Goal: Task Accomplishment & Management: Manage account settings

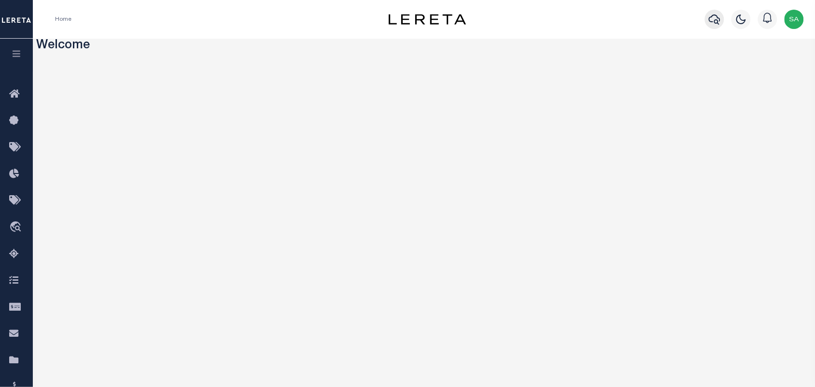
click at [652, 21] on button "button" at bounding box center [714, 19] width 19 height 19
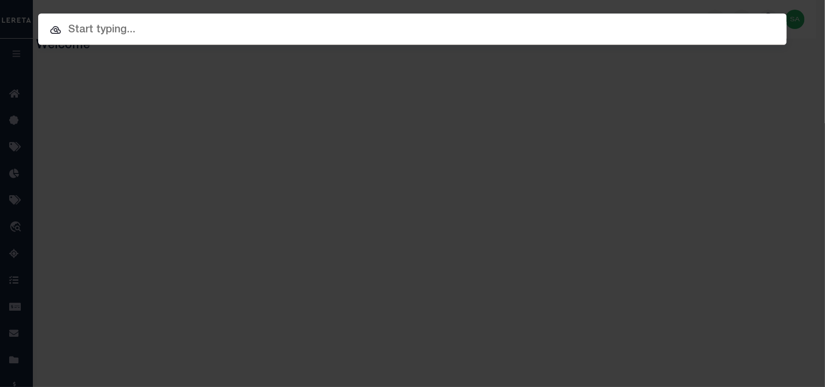
click at [652, 25] on input "text" at bounding box center [412, 30] width 748 height 17
paste input "10020367"
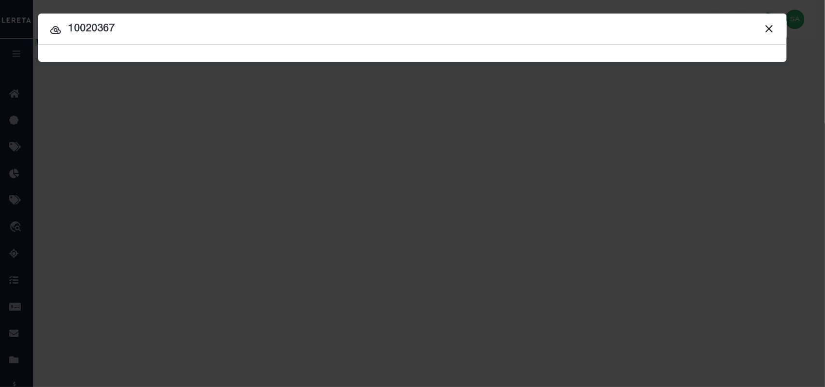
type input "10020367"
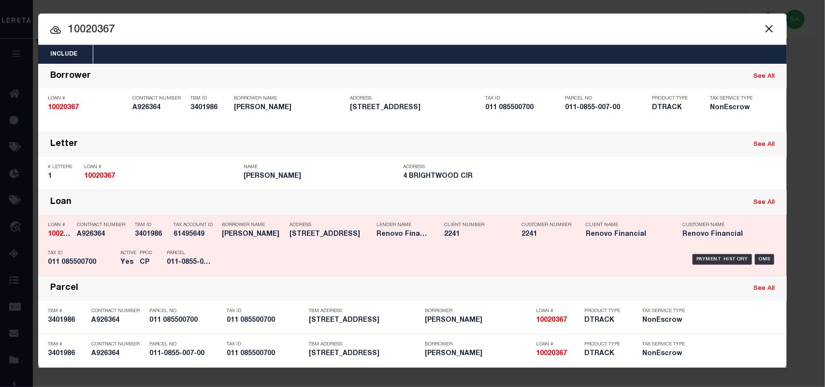
click at [160, 251] on div "Parcel 011-0855-007-00" at bounding box center [188, 259] width 58 height 28
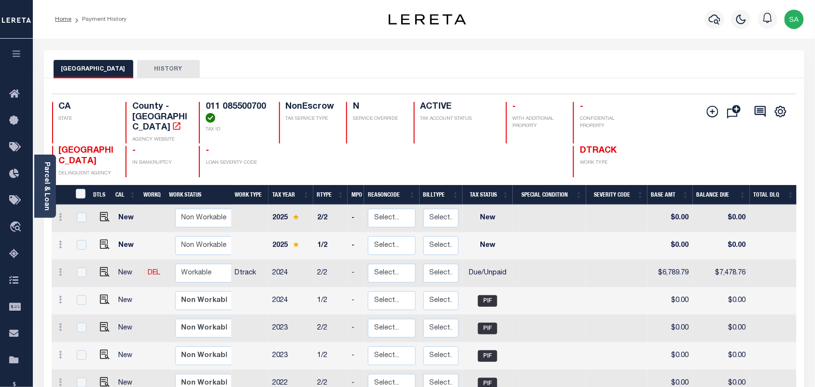
click at [257, 105] on h4 "011 085500700" at bounding box center [236, 112] width 61 height 21
click at [261, 113] on h4 "011 085500700" at bounding box center [236, 112] width 61 height 21
drag, startPoint x: 264, startPoint y: 107, endPoint x: 205, endPoint y: 107, distance: 58.5
click at [206, 107] on h4 "011 085500700" at bounding box center [236, 112] width 61 height 21
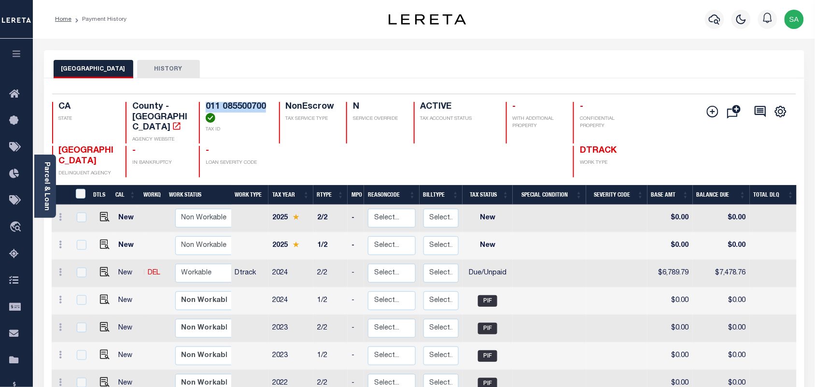
copy h4 "011 085500700"
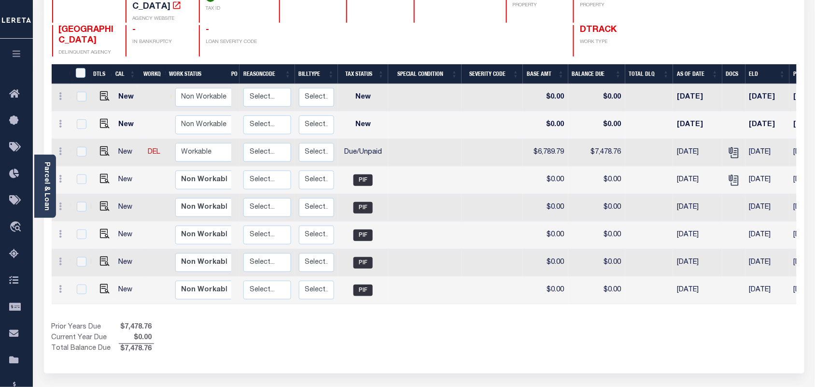
scroll to position [0, 126]
click at [737, 148] on icon "" at bounding box center [733, 153] width 7 height 10
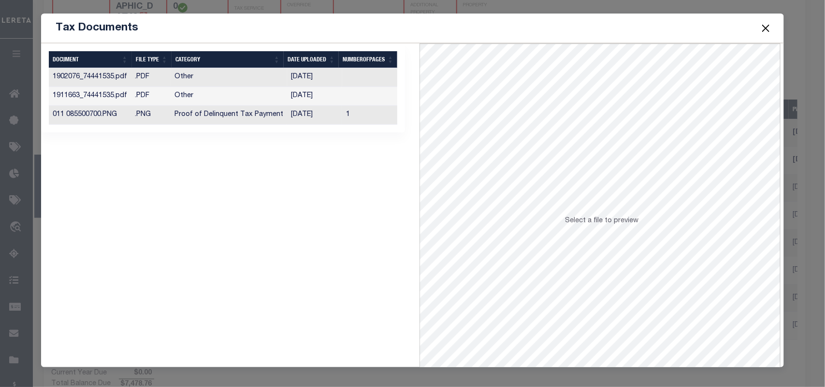
click at [300, 114] on td "06/12/2025" at bounding box center [314, 115] width 55 height 19
drag, startPoint x: 765, startPoint y: 25, endPoint x: 748, endPoint y: 33, distance: 18.8
click at [765, 25] on button "Close" at bounding box center [765, 28] width 13 height 13
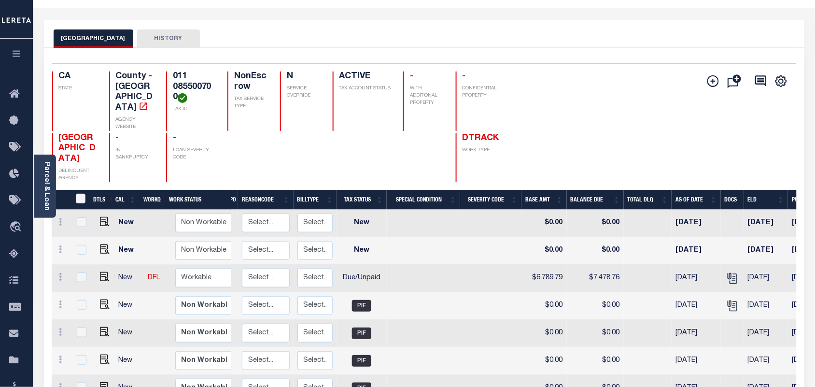
scroll to position [60, 0]
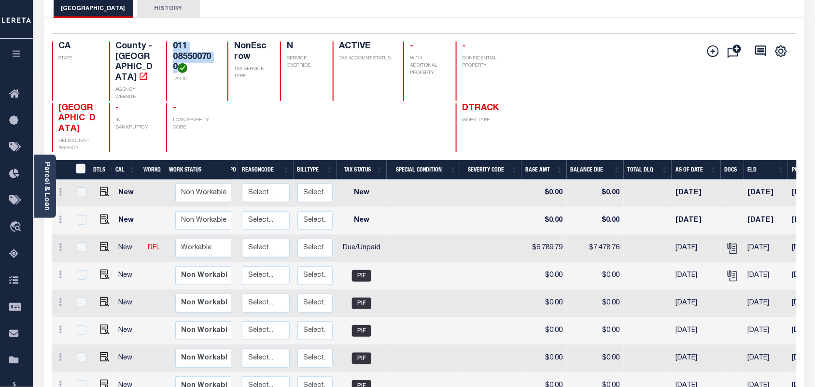
drag, startPoint x: 163, startPoint y: 67, endPoint x: 150, endPoint y: 47, distance: 23.6
click at [166, 47] on div "011 085500700 TAX ID" at bounding box center [191, 71] width 50 height 59
copy h4 "011 085500700"
click at [102, 250] on img "" at bounding box center [105, 247] width 10 height 10
checkbox input "true"
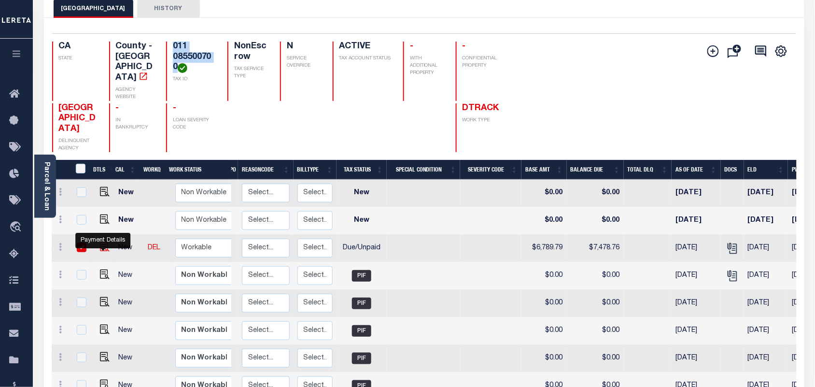
checkbox input "true"
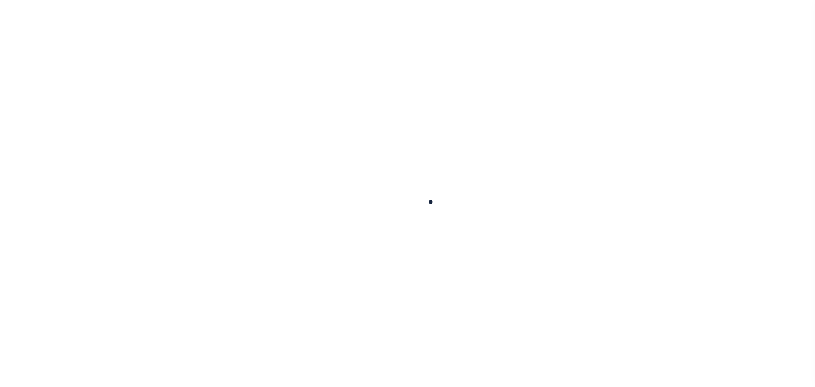
checkbox input "false"
type input "06/30/2025"
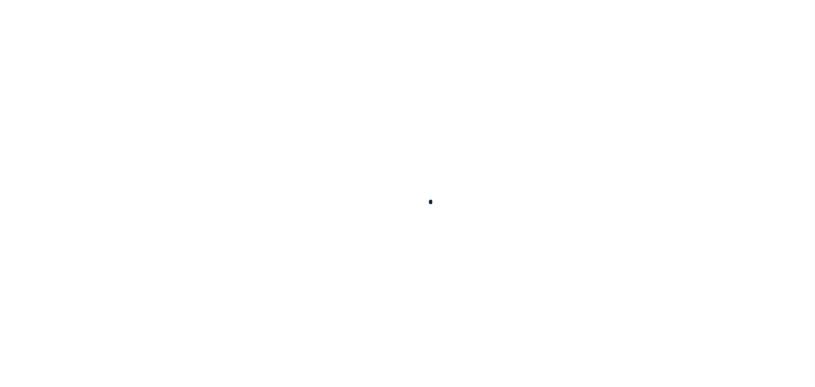
type input "[DATE]"
select select "DUE"
type input "$6,789.79"
type input "$688.97"
type input "$7,478.76"
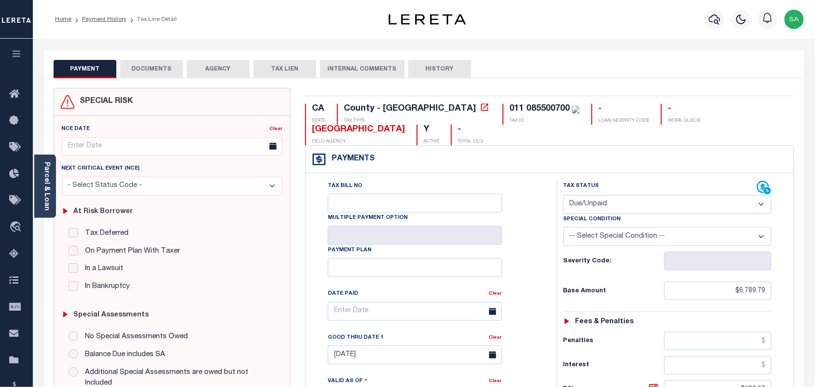
click at [167, 70] on button "DOCUMENTS" at bounding box center [151, 69] width 63 height 18
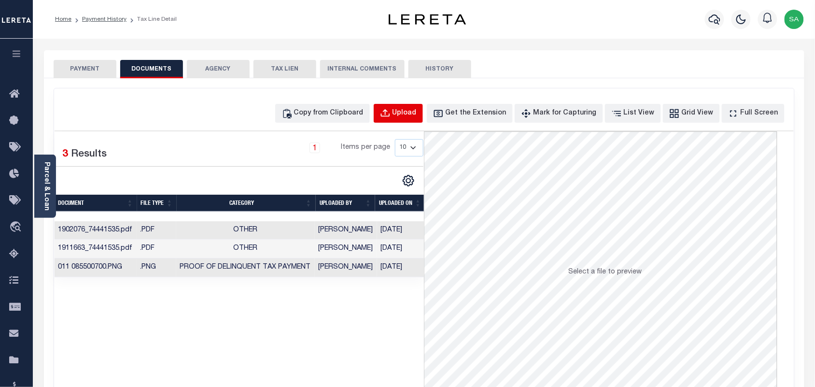
click at [417, 112] on div "Upload" at bounding box center [405, 113] width 24 height 11
select select "POP"
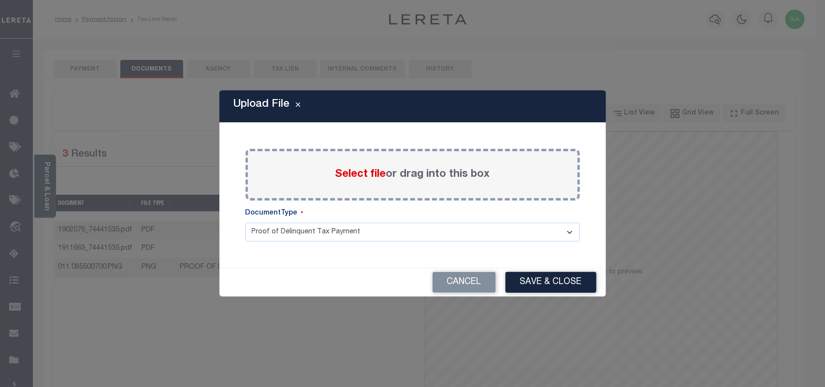
click at [371, 174] on span "Select file" at bounding box center [360, 174] width 51 height 11
click at [0, 0] on input "Select file or drag into this box" at bounding box center [0, 0] width 0 height 0
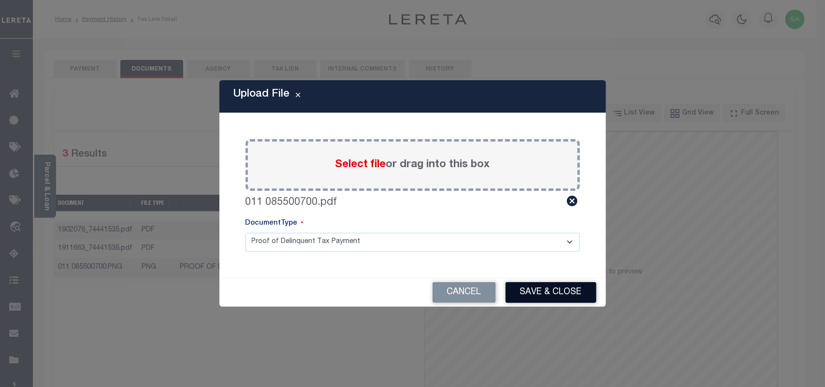
click at [556, 296] on button "Save & Close" at bounding box center [550, 292] width 91 height 21
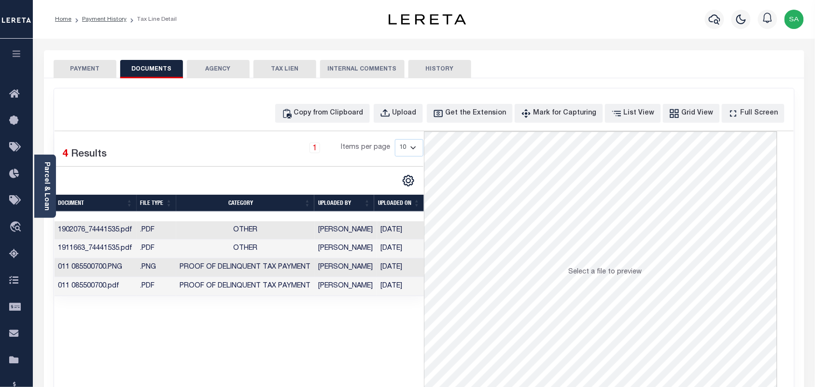
click at [346, 263] on td "Padmini Shastry" at bounding box center [346, 267] width 62 height 19
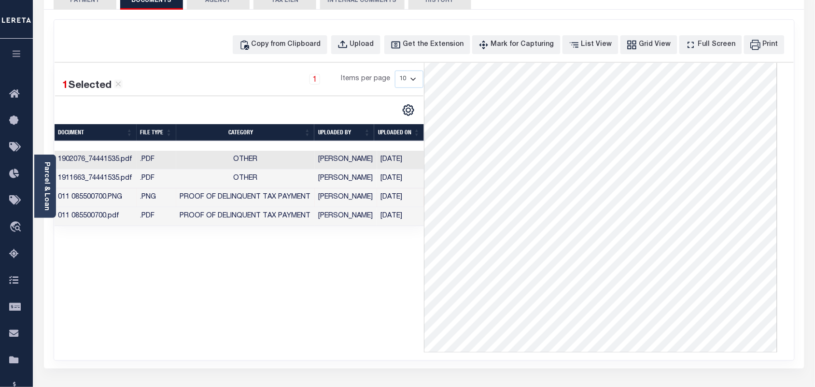
scroll to position [60, 0]
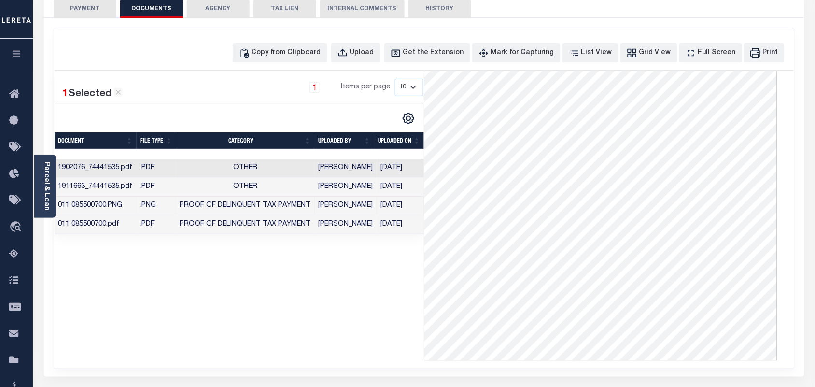
click at [103, 8] on button "PAYMENT" at bounding box center [85, 9] width 63 height 18
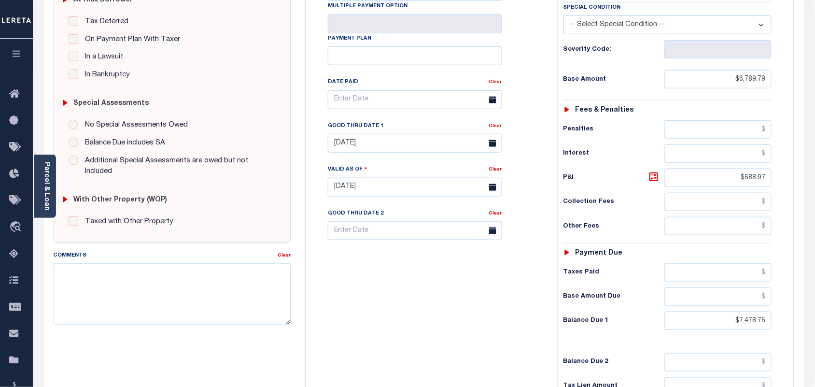
scroll to position [242, 0]
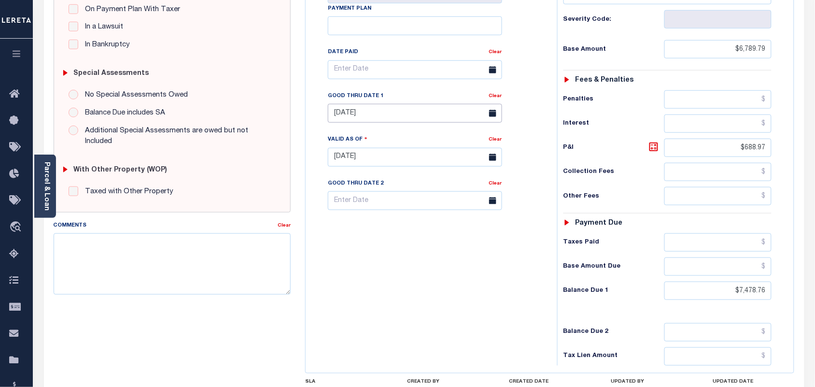
click at [382, 117] on input "[DATE]" at bounding box center [415, 113] width 174 height 19
click at [428, 244] on span "28" at bounding box center [423, 246] width 19 height 19
type input "08/28/2025"
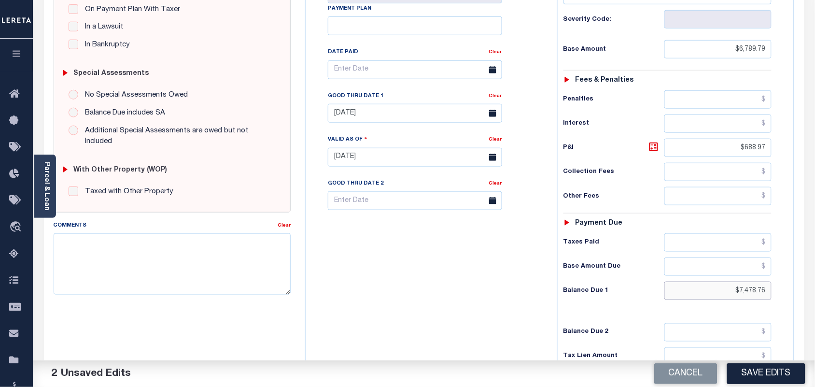
drag, startPoint x: 718, startPoint y: 295, endPoint x: 795, endPoint y: 307, distance: 77.8
click at [795, 307] on div "CA STATE County - CA TAX TYPE 011 085500700 TAX ID - LOAN SEVERITY CODE - WORK …" at bounding box center [550, 157] width 504 height 622
paste input "7,697.45"
type input "$7,697.45"
click at [658, 151] on icon at bounding box center [654, 147] width 9 height 9
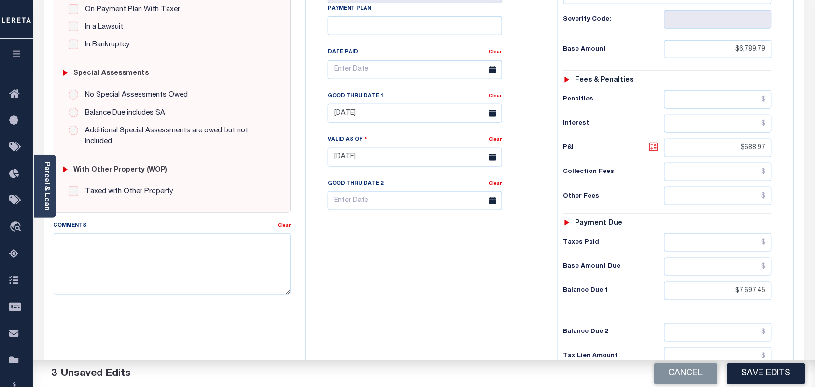
type input "$907.66"
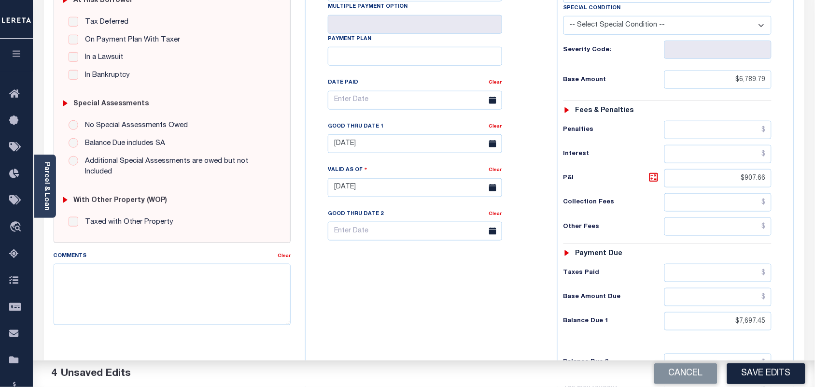
scroll to position [302, 0]
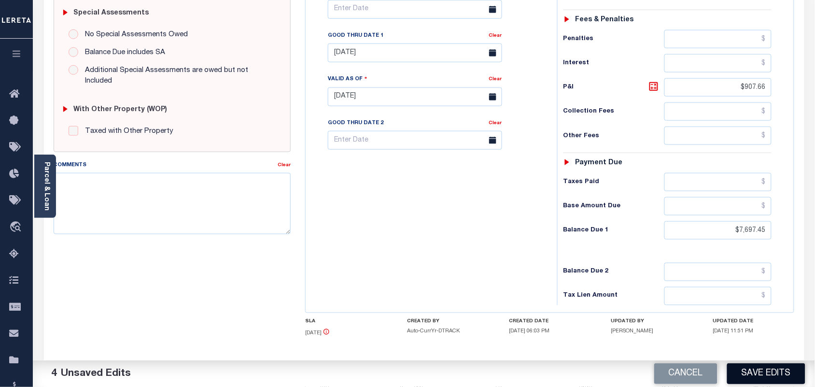
click at [752, 372] on button "Save Edits" at bounding box center [767, 373] width 78 height 21
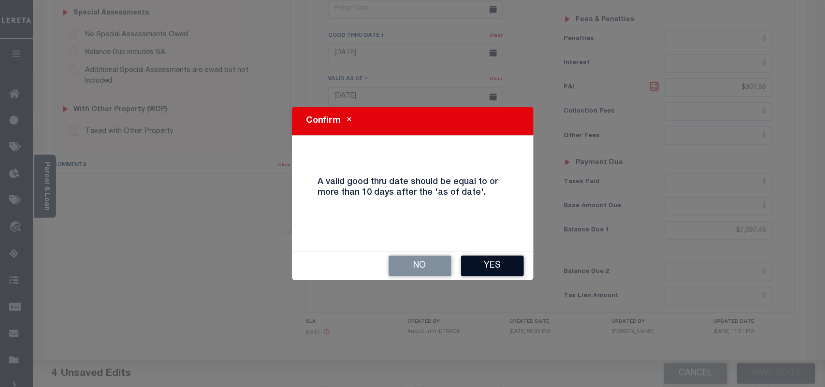
click at [471, 267] on button "Yes" at bounding box center [492, 266] width 63 height 21
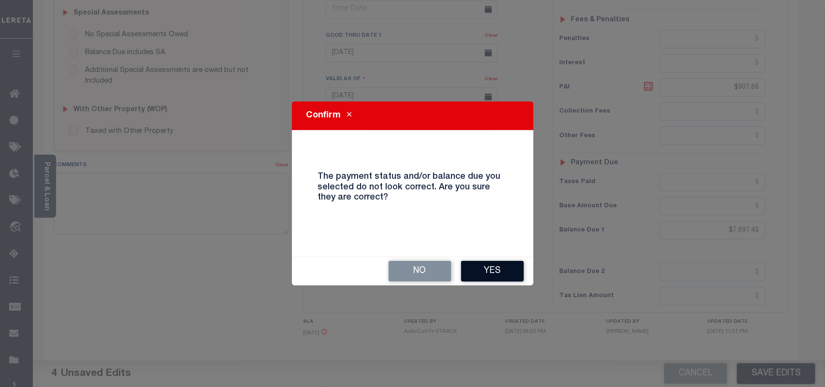
click at [470, 267] on button "Yes" at bounding box center [492, 271] width 63 height 21
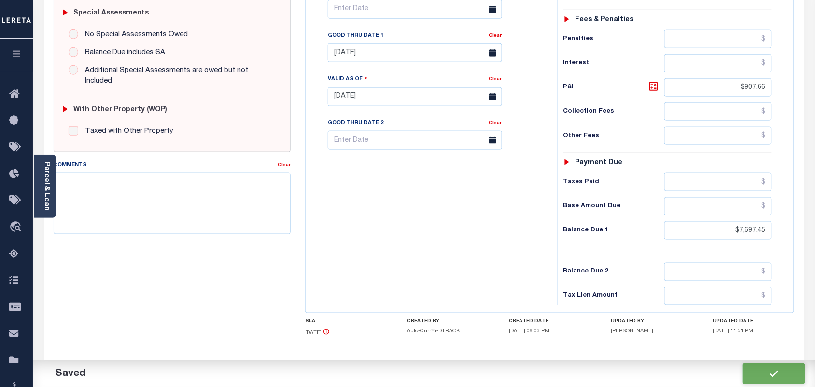
checkbox input "false"
type input "$6,789.79"
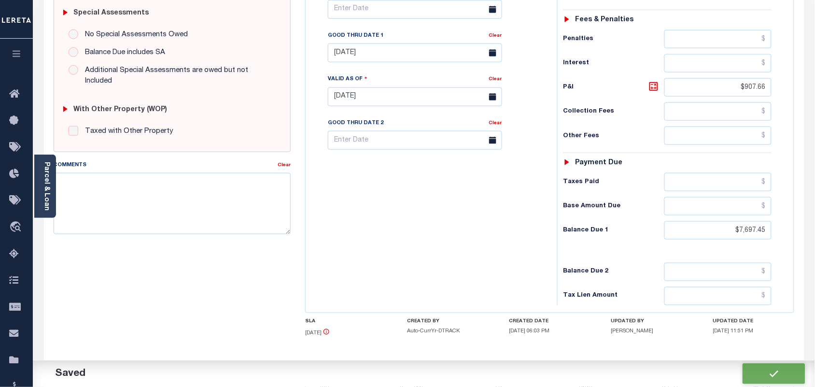
type input "$907.66"
type input "$7,697.45"
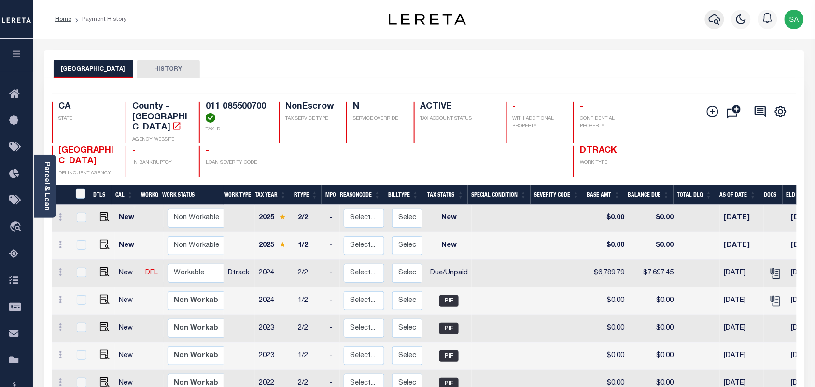
click at [718, 20] on icon "button" at bounding box center [715, 19] width 12 height 10
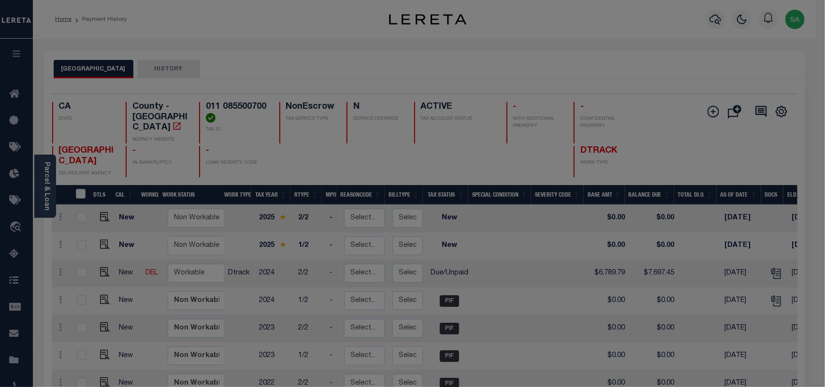
click at [0, 0] on div "Include Loans TBM Customers Borrowers Payments (Lender Non-Disb) Payments (Lend…" at bounding box center [0, 0] width 0 height 0
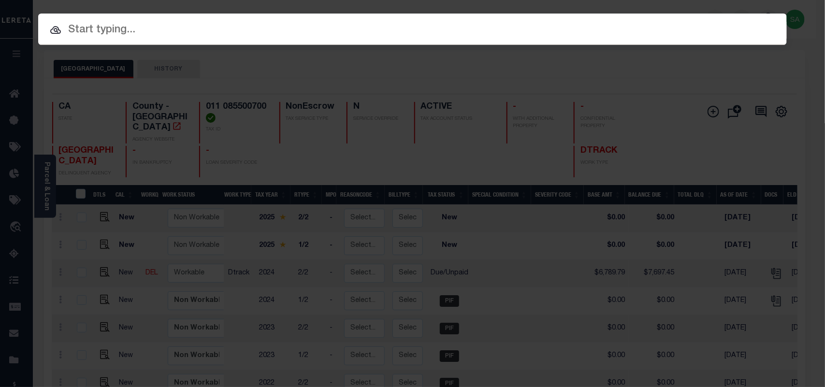
paste input "10022380"
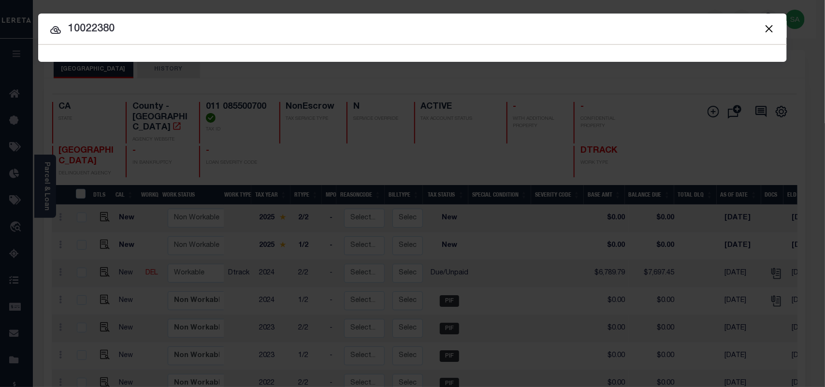
type input "10022380"
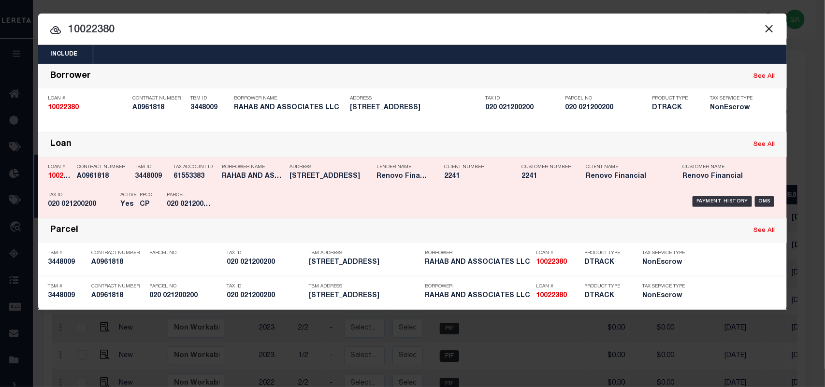
click at [245, 189] on div "Payment History OMS" at bounding box center [501, 201] width 552 height 28
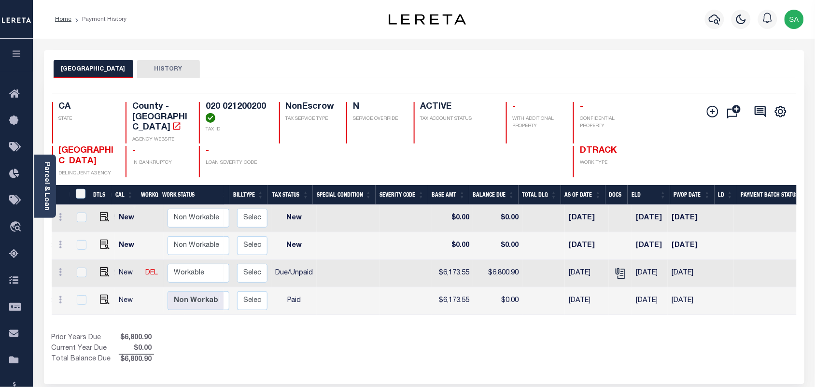
scroll to position [0, 170]
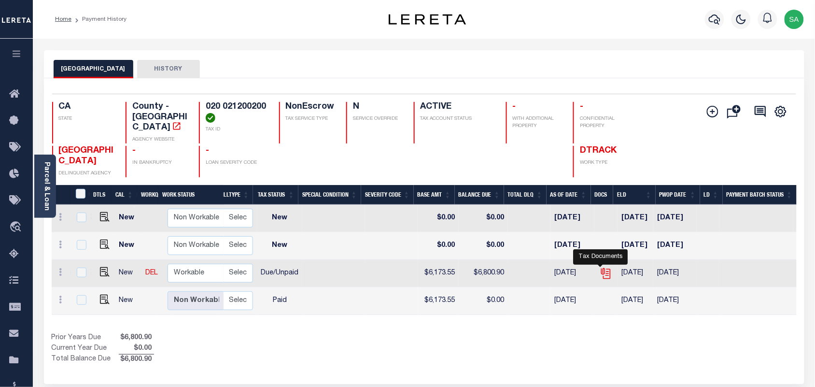
click at [600, 267] on icon "" at bounding box center [606, 273] width 13 height 13
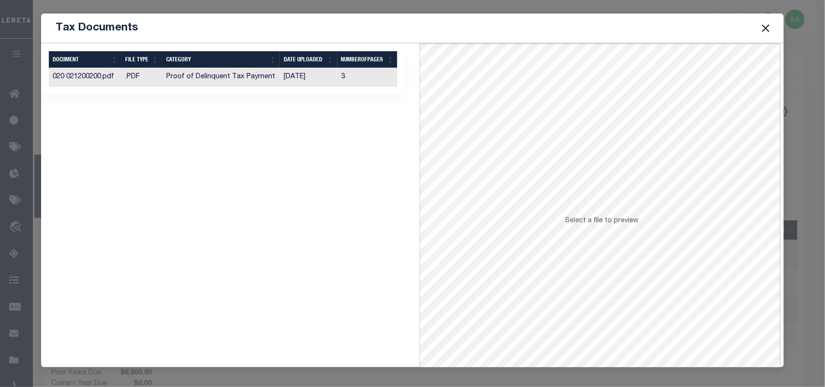
click at [312, 79] on td "07/10/2025" at bounding box center [308, 77] width 57 height 19
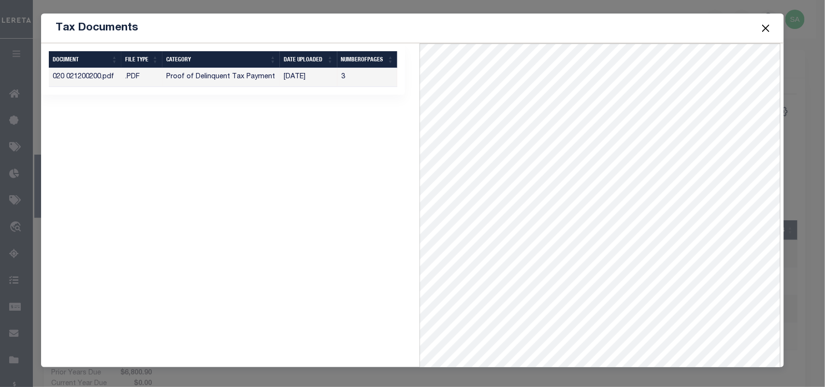
click at [760, 28] on button "Close" at bounding box center [765, 28] width 13 height 13
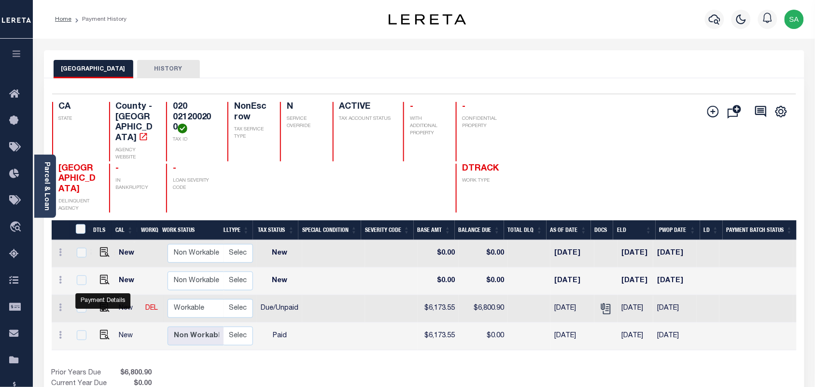
drag, startPoint x: 102, startPoint y: 308, endPoint x: 214, endPoint y: 296, distance: 112.7
click at [102, 308] on img "" at bounding box center [105, 307] width 10 height 10
checkbox input "true"
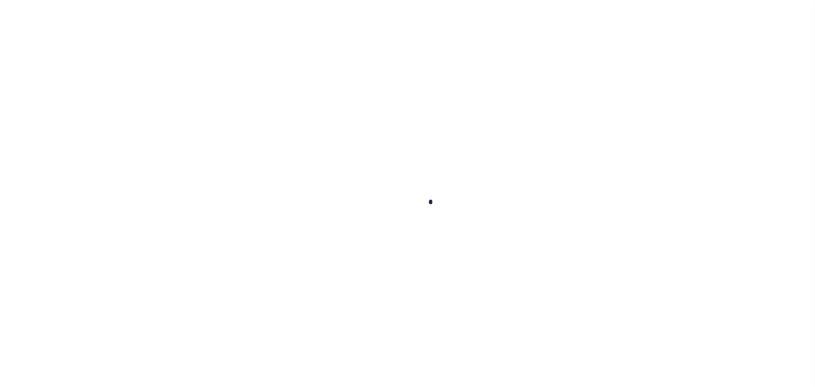
checkbox input "false"
type input "[DATE]"
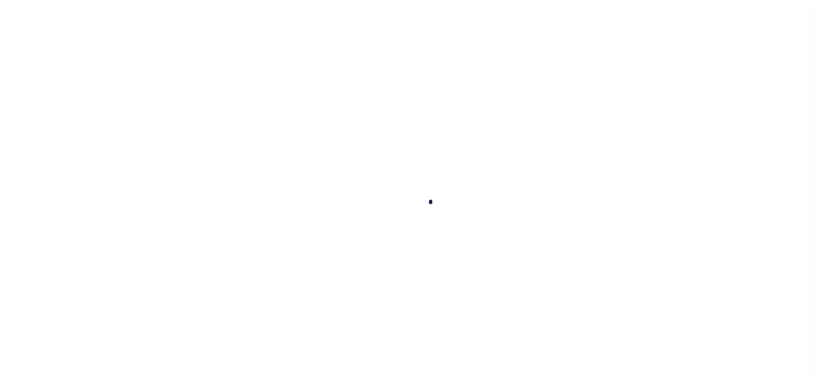
type input "[DATE]"
select select "DUE"
type input "$6,173.55"
type input "$627.35"
type input "$6,800.9"
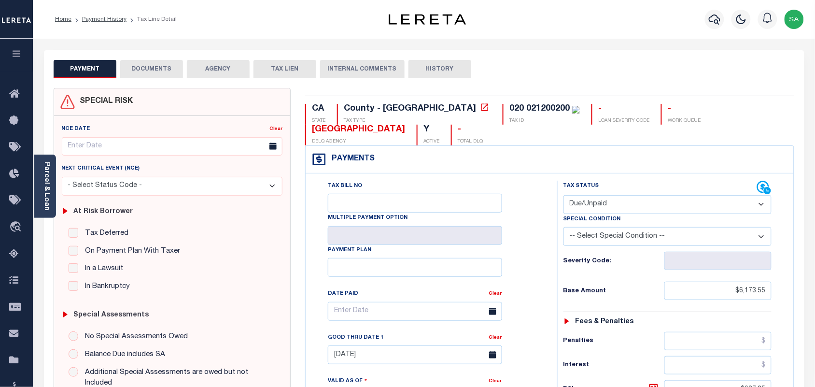
click at [172, 72] on button "DOCUMENTS" at bounding box center [151, 69] width 63 height 18
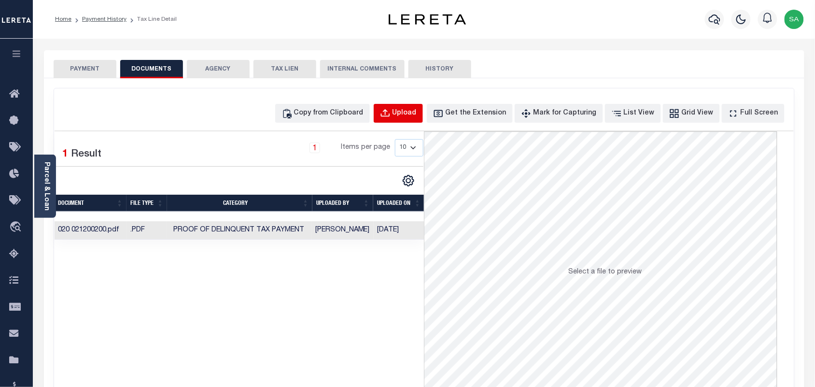
click at [411, 114] on div "Upload" at bounding box center [405, 113] width 24 height 11
select select "POP"
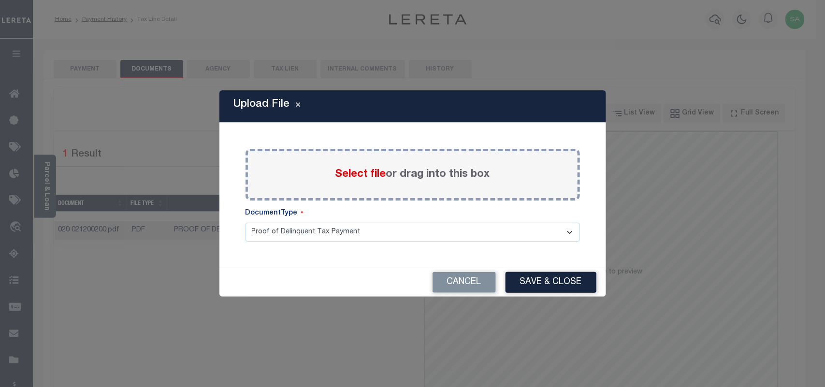
click at [351, 175] on span "Select file" at bounding box center [360, 174] width 51 height 11
click at [0, 0] on input "Select file or drag into this box" at bounding box center [0, 0] width 0 height 0
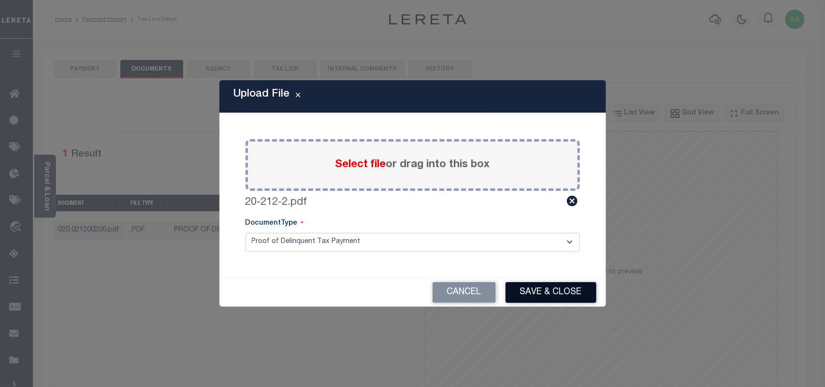
click at [552, 293] on button "Save & Close" at bounding box center [550, 292] width 91 height 21
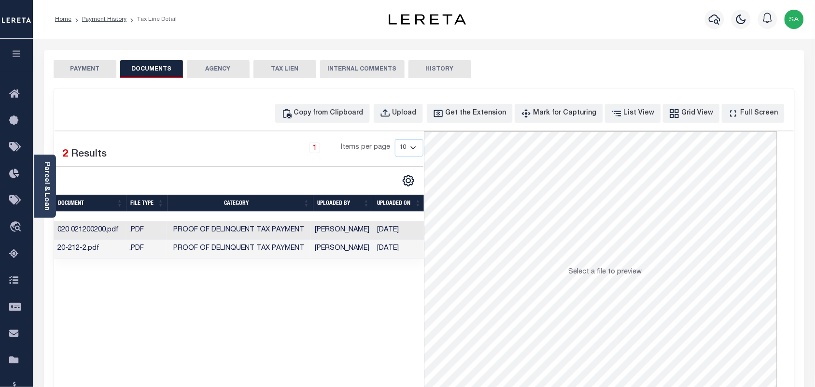
scroll to position [0, 0]
click at [385, 250] on td "[DATE]" at bounding box center [398, 249] width 51 height 19
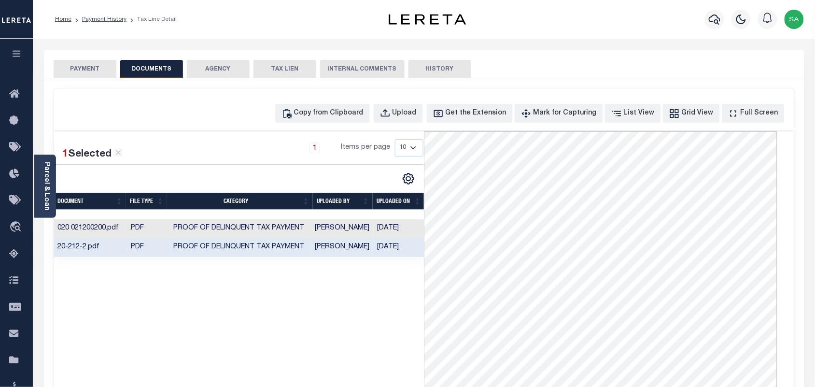
click at [82, 68] on button "PAYMENT" at bounding box center [85, 69] width 63 height 18
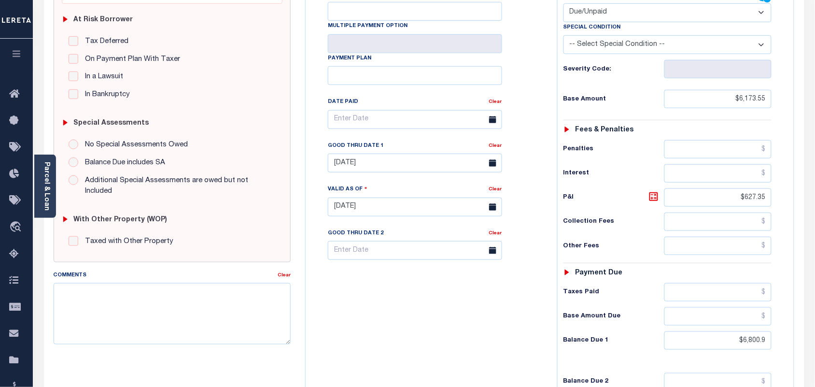
scroll to position [242, 0]
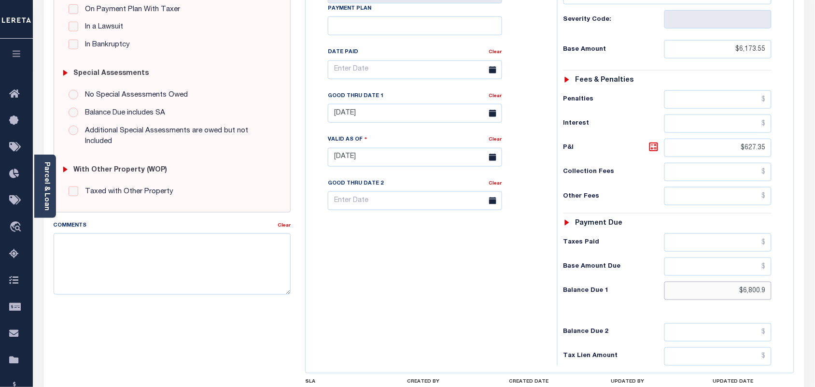
drag, startPoint x: 735, startPoint y: 294, endPoint x: 807, endPoint y: 300, distance: 72.3
click at [807, 300] on div "PAYMENT DOCUMENTS AGENCY DELINQUENT PAYEE" at bounding box center [424, 147] width 775 height 677
paste input "7,001.10"
type input "$7,001.10"
type input "[DATE]"
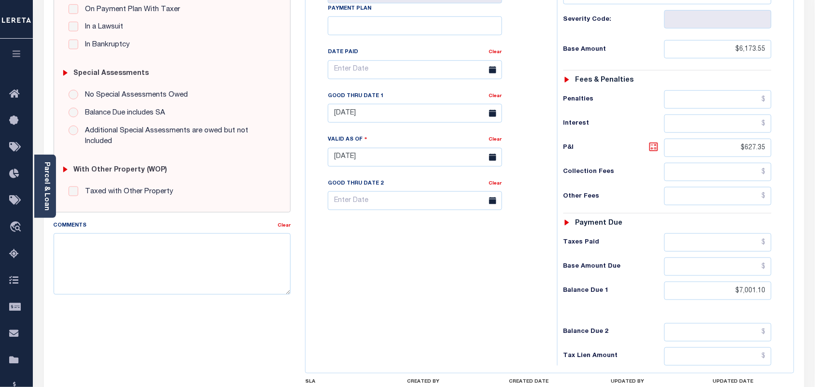
click at [656, 150] on icon at bounding box center [654, 147] width 6 height 6
type input "$827.55"
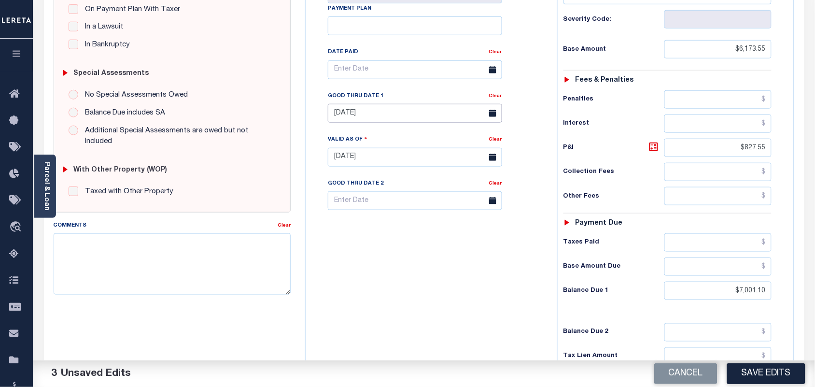
click at [360, 123] on input "07/31/2025" at bounding box center [415, 113] width 174 height 19
click at [424, 245] on span "28" at bounding box center [423, 246] width 19 height 19
type input "[DATE]"
click at [755, 376] on button "Save Edits" at bounding box center [767, 373] width 78 height 21
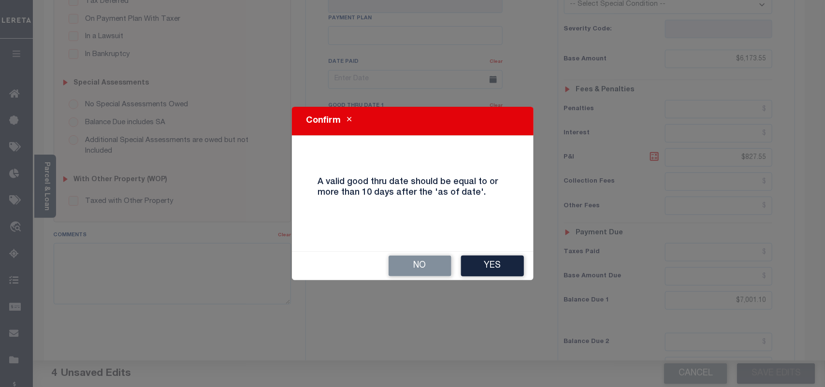
click at [458, 266] on div "No Yes" at bounding box center [413, 266] width 242 height 29
click at [463, 266] on button "Yes" at bounding box center [492, 266] width 63 height 21
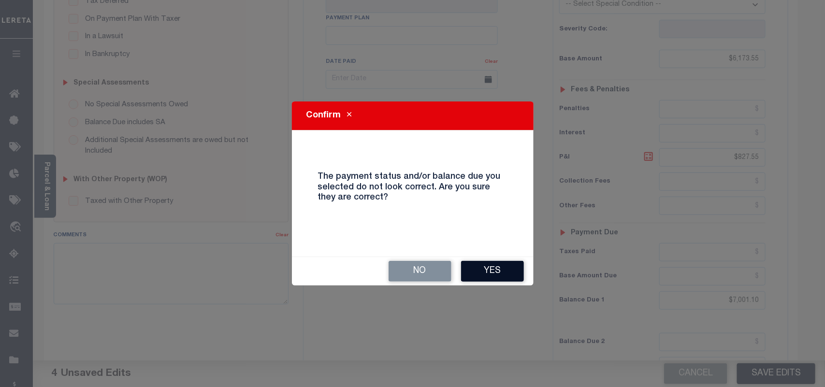
click at [491, 270] on button "Yes" at bounding box center [492, 271] width 63 height 21
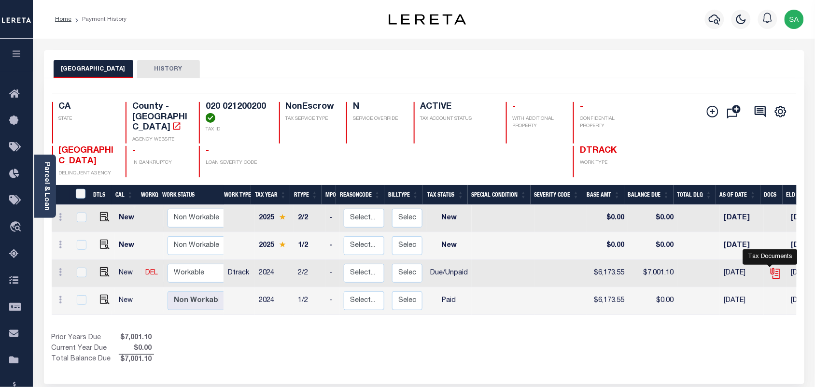
click at [770, 267] on icon "" at bounding box center [776, 273] width 13 height 13
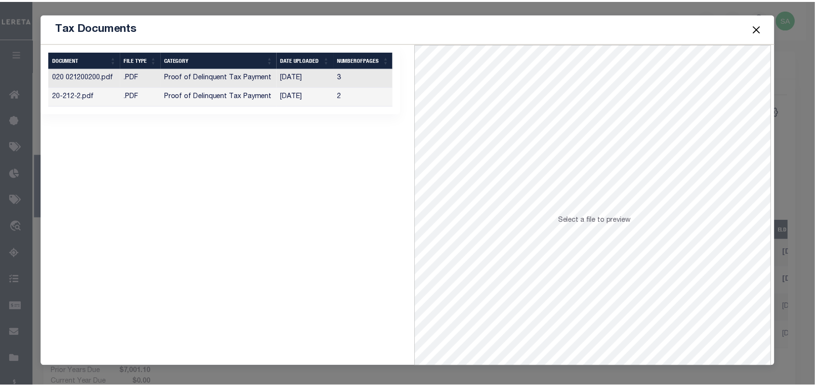
scroll to position [0, 1]
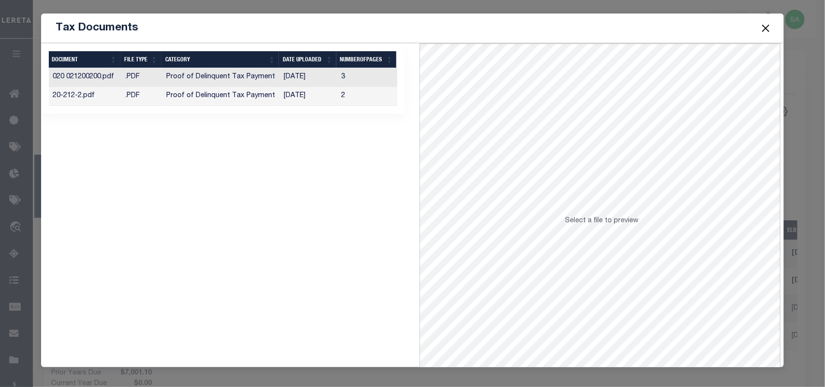
drag, startPoint x: 331, startPoint y: 105, endPoint x: 401, endPoint y: 109, distance: 69.6
click at [401, 109] on div "Selected 2 Results Items per page" at bounding box center [223, 78] width 364 height 70
click at [357, 98] on td "2" at bounding box center [367, 96] width 60 height 19
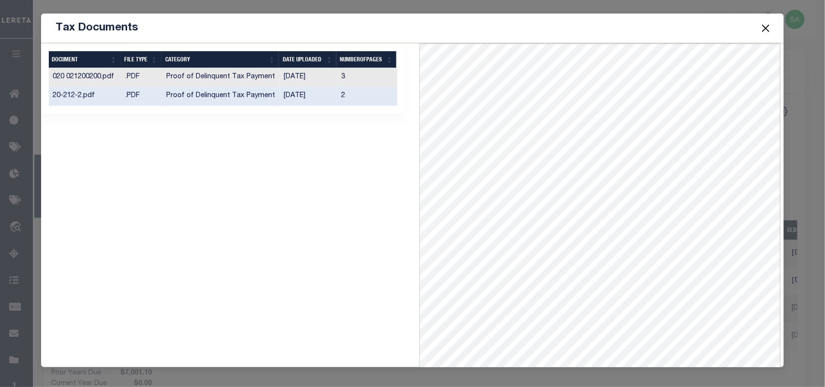
click at [766, 28] on button "Close" at bounding box center [765, 28] width 13 height 13
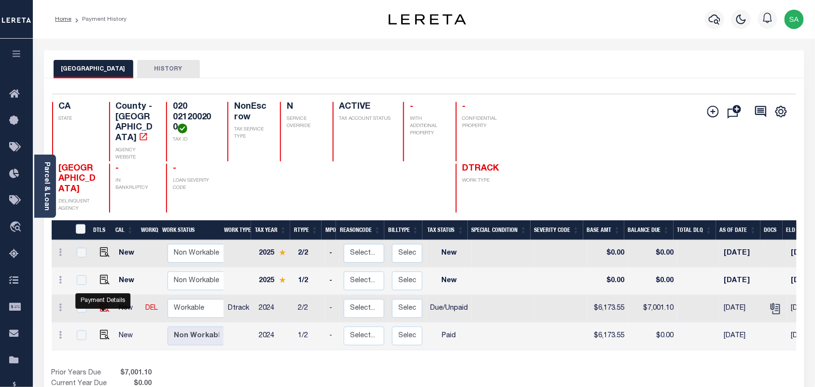
click at [102, 307] on img "" at bounding box center [105, 307] width 10 height 10
checkbox input "true"
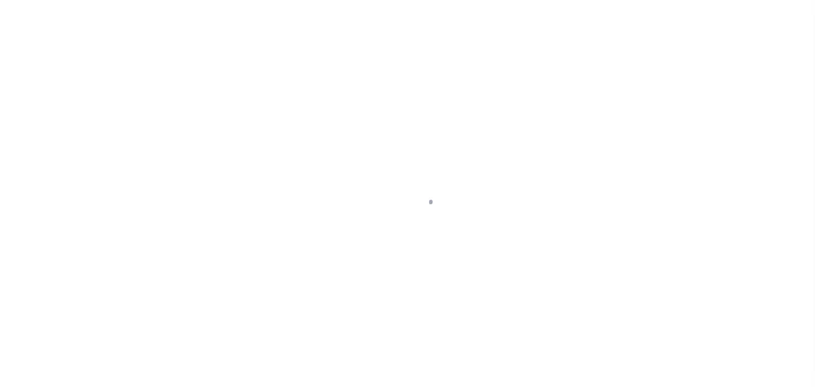
select select "DUE"
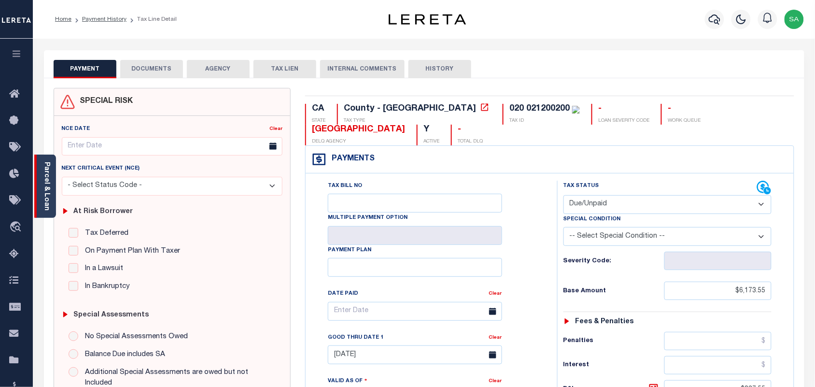
click at [46, 190] on link "Parcel & Loan" at bounding box center [46, 186] width 7 height 49
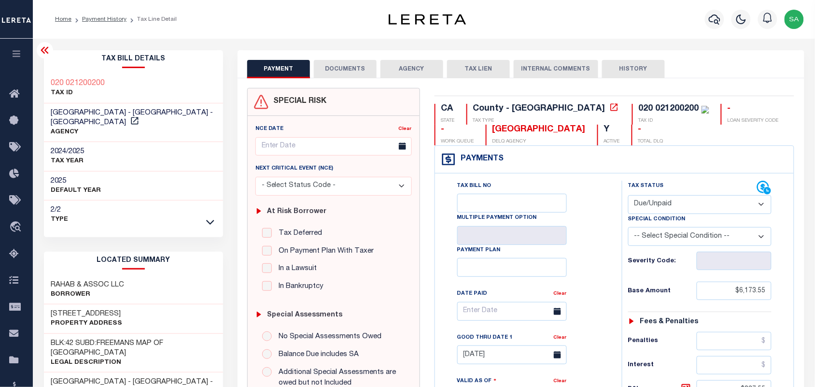
click at [335, 77] on button "DOCUMENTS" at bounding box center [345, 69] width 63 height 18
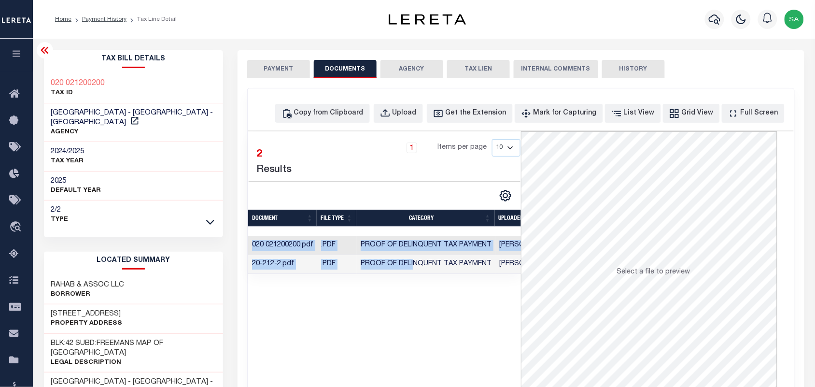
drag, startPoint x: 466, startPoint y: 278, endPoint x: 481, endPoint y: 279, distance: 15.0
click at [481, 274] on div "Document FILE TYPE CATEGORY UPLOADED BY UPLOADED ON 020 021200200.pdf .PDF Proo…" at bounding box center [384, 255] width 273 height 38
click at [101, 17] on link "Payment History" at bounding box center [104, 19] width 44 height 6
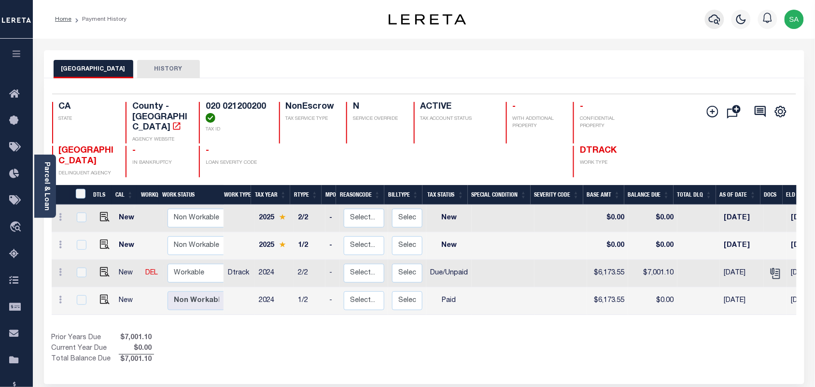
click at [715, 15] on icon "button" at bounding box center [715, 19] width 12 height 10
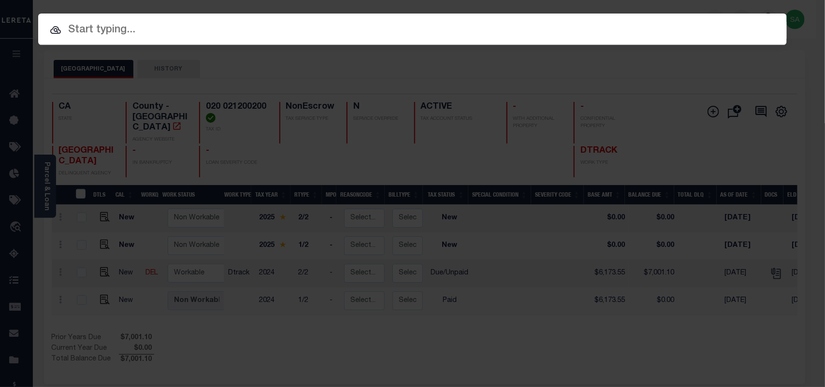
click at [678, 27] on input "text" at bounding box center [412, 30] width 748 height 17
paste input "020 021200200"
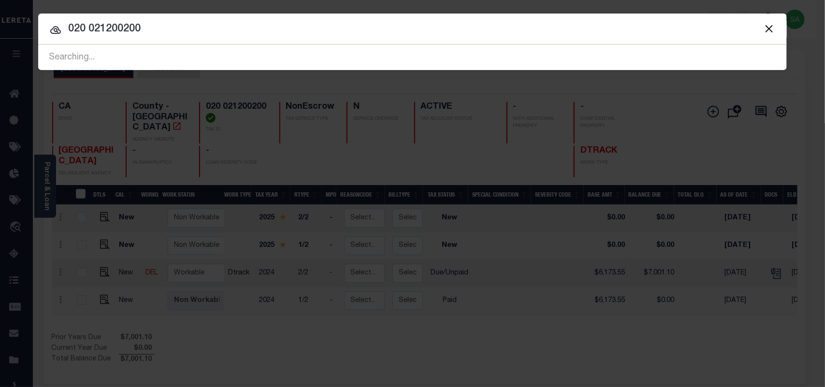
click at [768, 30] on button "Close" at bounding box center [768, 28] width 13 height 13
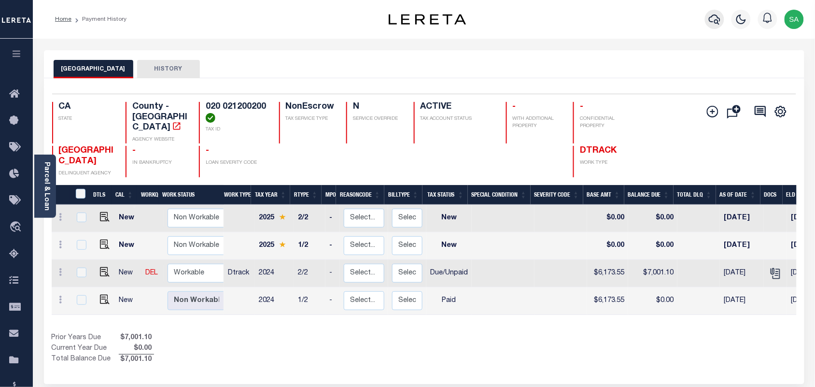
click at [714, 22] on icon "button" at bounding box center [715, 20] width 12 height 12
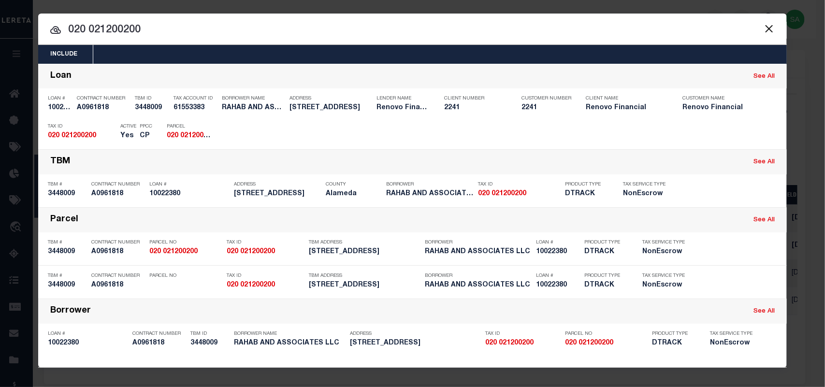
click at [627, 29] on div "Include Loans TBM Customers Borrowers Payments (Lender Non-Disb) Payments (Lend…" at bounding box center [412, 191] width 748 height 354
drag, startPoint x: 188, startPoint y: 34, endPoint x: 0, endPoint y: 24, distance: 188.7
click at [0, 24] on div "Include Loans TBM Customers Borrowers Payments (Lender Non-Disb) Payments (Lend…" at bounding box center [412, 193] width 825 height 387
paste input "10020356"
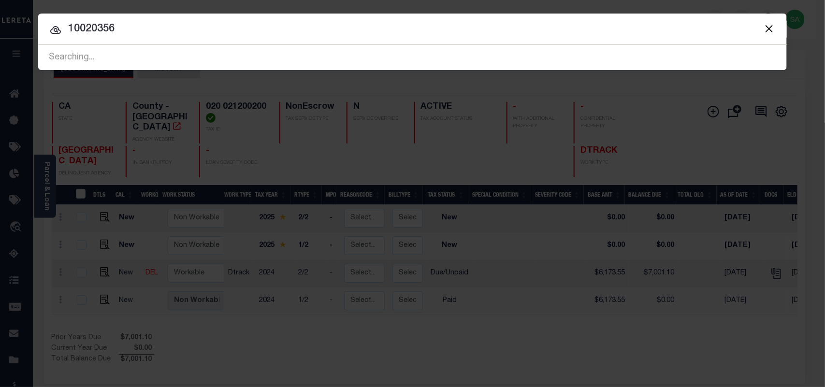
type input "10020356"
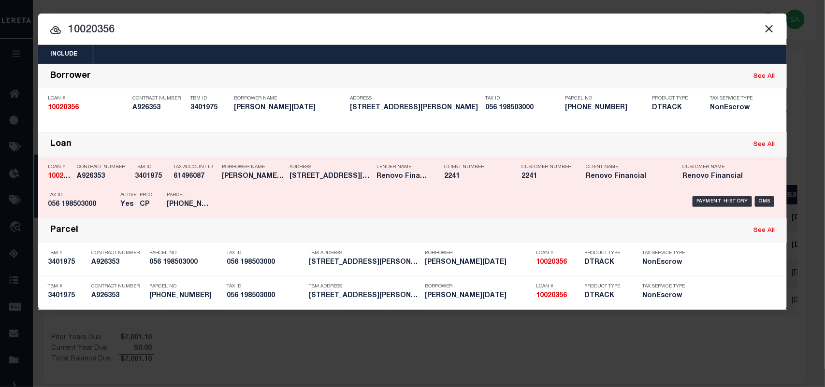
click at [247, 187] on div "Payment History OMS" at bounding box center [501, 201] width 552 height 28
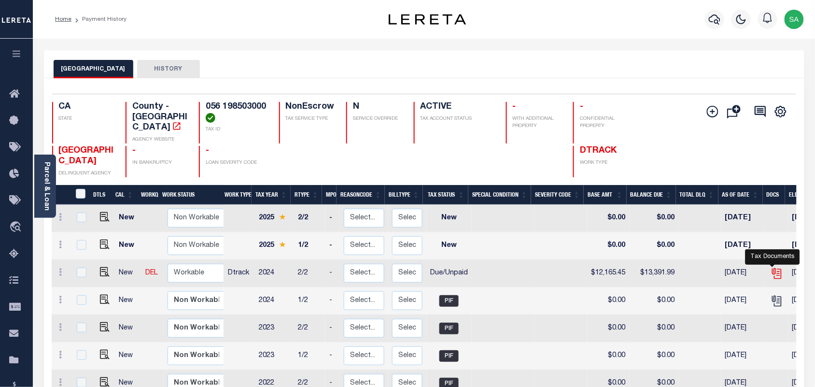
click at [773, 267] on icon "" at bounding box center [777, 273] width 13 height 13
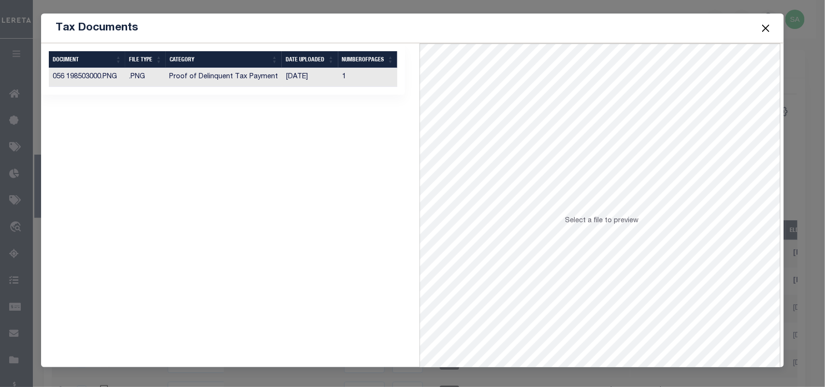
click at [334, 78] on td "[DATE]" at bounding box center [310, 77] width 56 height 19
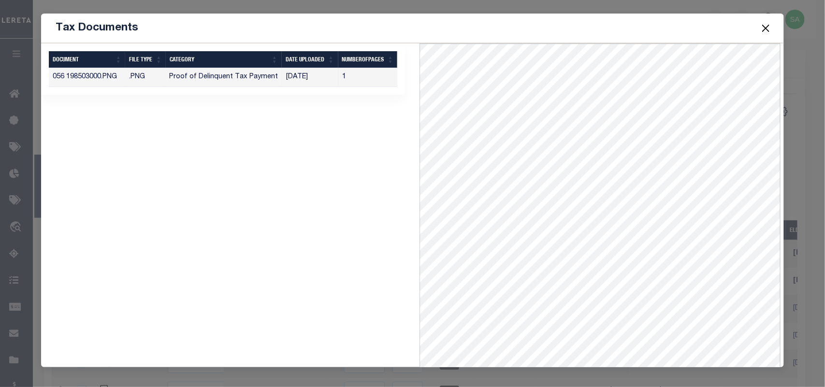
click at [767, 32] on button "Close" at bounding box center [765, 28] width 13 height 13
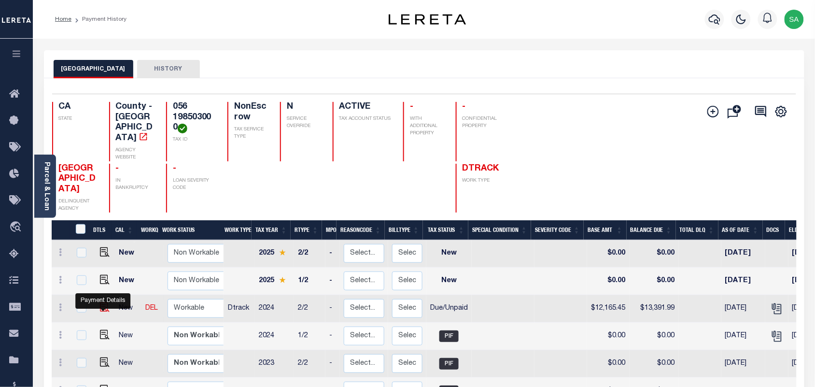
click at [102, 310] on img "" at bounding box center [105, 307] width 10 height 10
checkbox input "true"
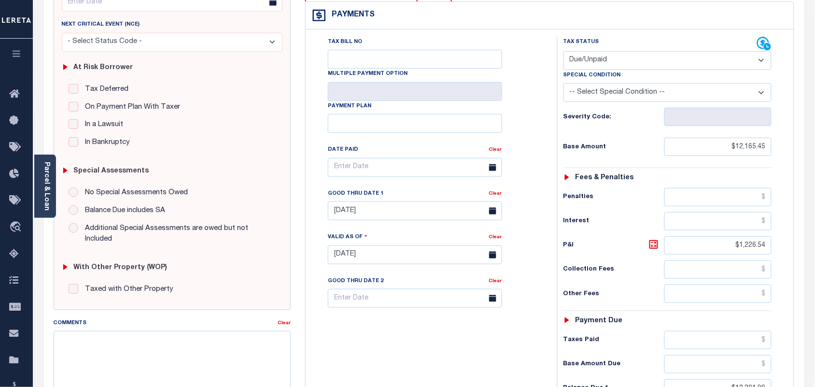
scroll to position [121, 0]
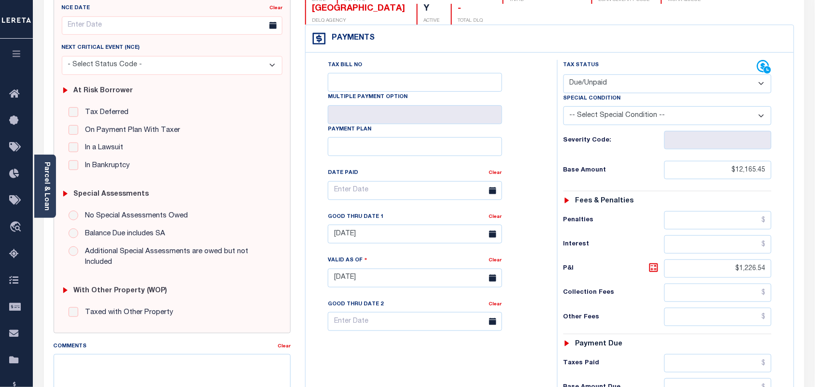
drag, startPoint x: 610, startPoint y: 88, endPoint x: 607, endPoint y: 94, distance: 6.7
click at [610, 88] on select "- Select Status Code - Open Due/Unpaid Paid Incomplete No Tax Due Internal Refu…" at bounding box center [668, 83] width 209 height 19
select select "PYD"
click at [564, 75] on select "- Select Status Code - Open Due/Unpaid Paid Incomplete No Tax Due Internal Refu…" at bounding box center [668, 83] width 209 height 19
type input "[DATE]"
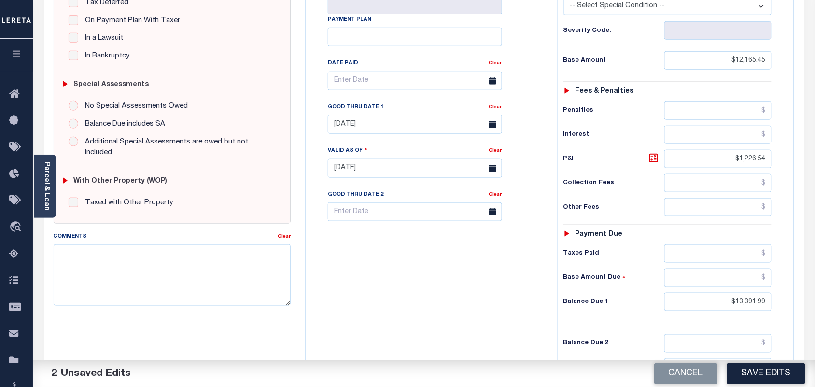
scroll to position [242, 0]
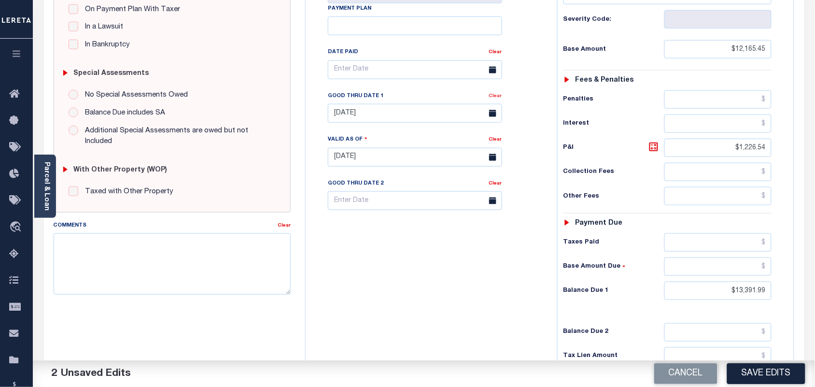
click at [498, 98] on link "Clear" at bounding box center [495, 96] width 13 height 5
drag, startPoint x: 725, startPoint y: 156, endPoint x: 779, endPoint y: 155, distance: 54.1
click at [779, 155] on div "Tax Status Status - Select Status Code -" at bounding box center [671, 152] width 228 height 427
drag, startPoint x: 764, startPoint y: 296, endPoint x: 795, endPoint y: 296, distance: 31.4
click at [796, 296] on div "CA STATE County - CA TAX TYPE 056 198503000 TAX ID - LOAN SEVERITY CODE - WORK …" at bounding box center [550, 157] width 504 height 622
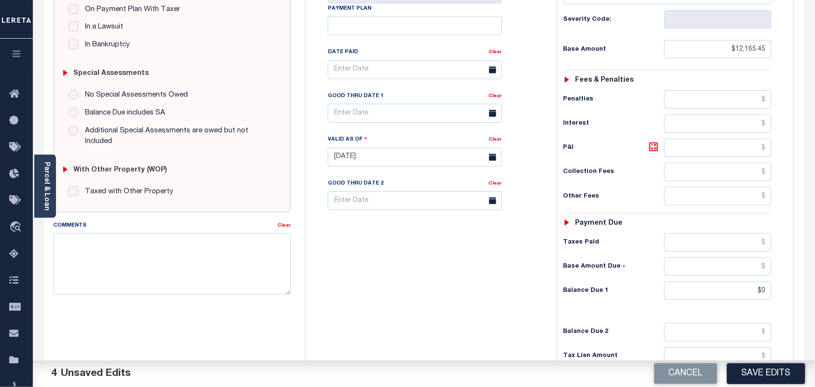
type input "$0.00"
click at [566, 313] on div "Tax Status Status - Select Status Code -" at bounding box center [671, 152] width 228 height 427
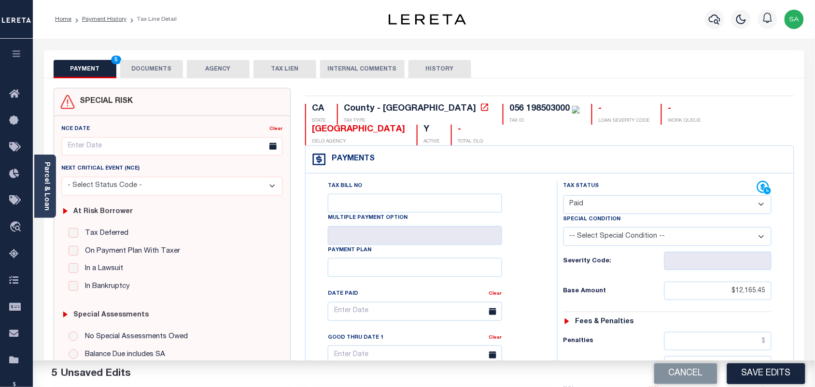
click at [166, 56] on div "PAYMENT 5 DOCUMENTS AGENCY DELINQUENT PAYEE TAX LIEN" at bounding box center [424, 64] width 761 height 28
click at [162, 68] on button "DOCUMENTS" at bounding box center [151, 69] width 63 height 18
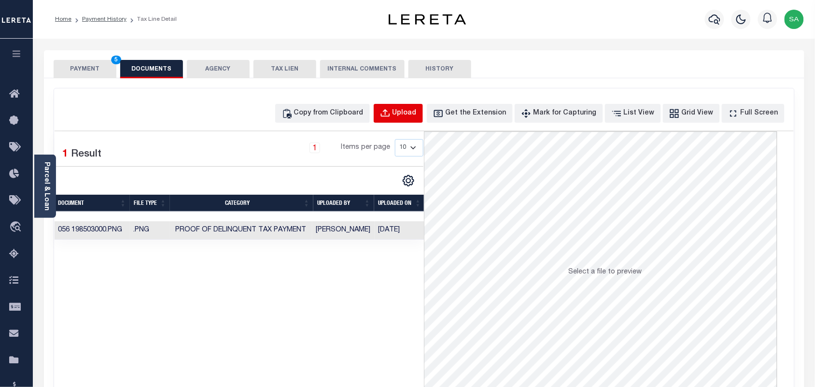
click at [423, 120] on button "Upload" at bounding box center [398, 113] width 49 height 19
select select "POP"
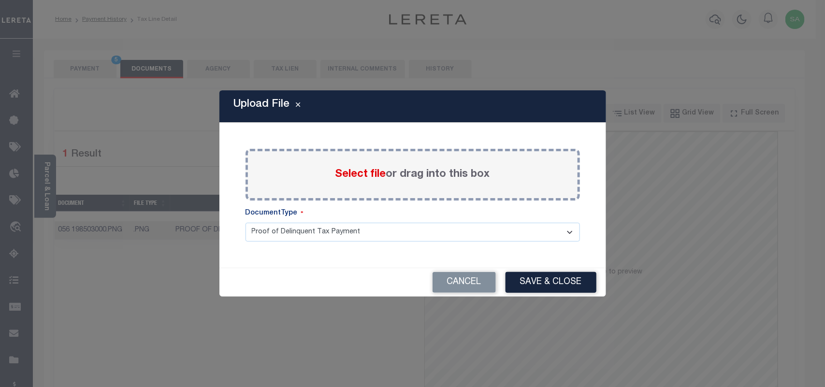
click at [361, 169] on span "Select file" at bounding box center [360, 174] width 51 height 11
click at [0, 0] on input "Select file or drag into this box" at bounding box center [0, 0] width 0 height 0
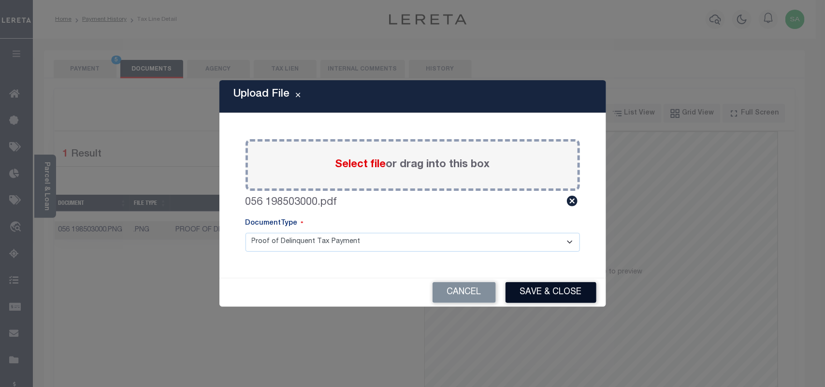
click at [554, 296] on button "Save & Close" at bounding box center [550, 292] width 91 height 21
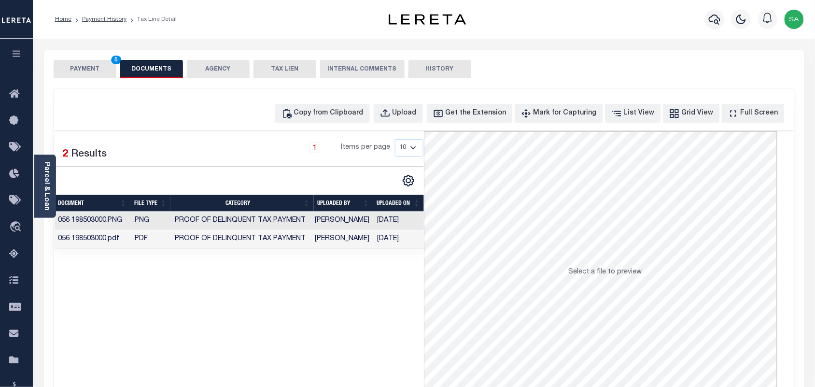
click at [392, 223] on td "06/12/2025" at bounding box center [399, 221] width 50 height 19
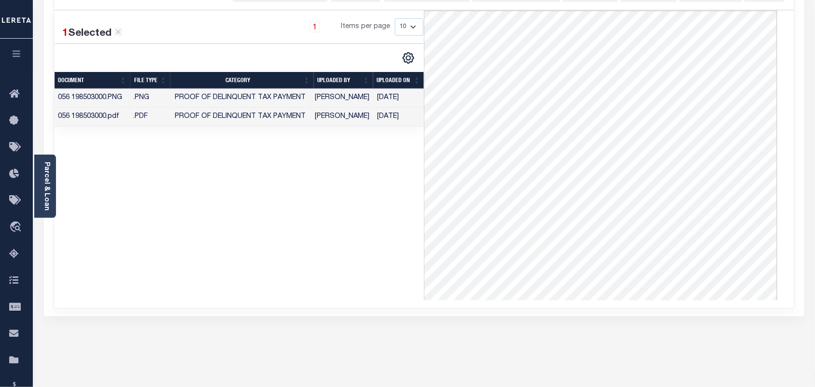
scroll to position [75, 0]
click at [382, 118] on td "[DATE]" at bounding box center [399, 117] width 50 height 19
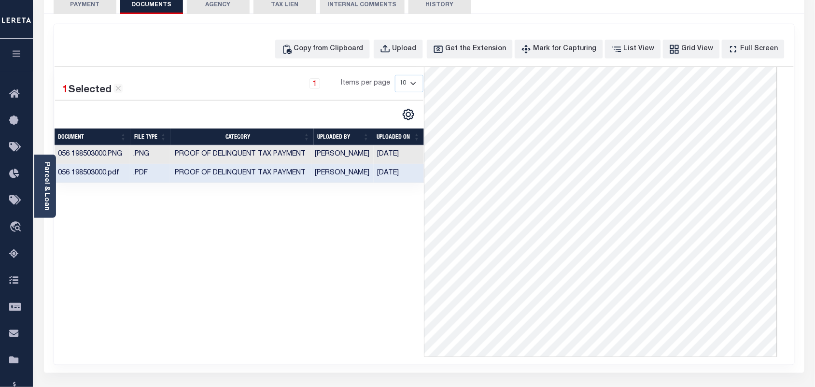
scroll to position [0, 0]
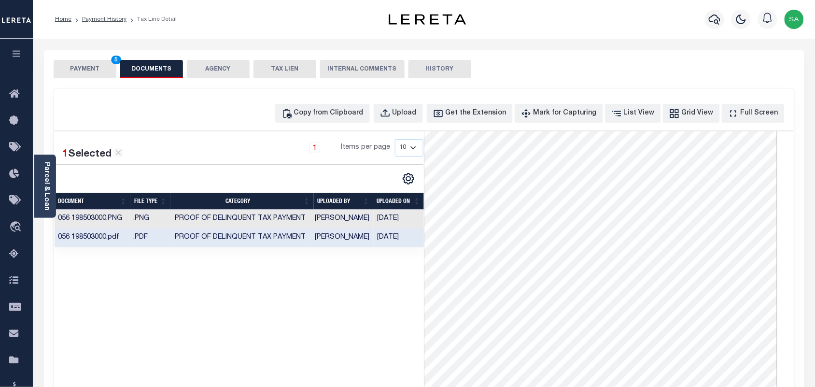
click at [106, 71] on button "PAYMENT 5" at bounding box center [85, 69] width 63 height 18
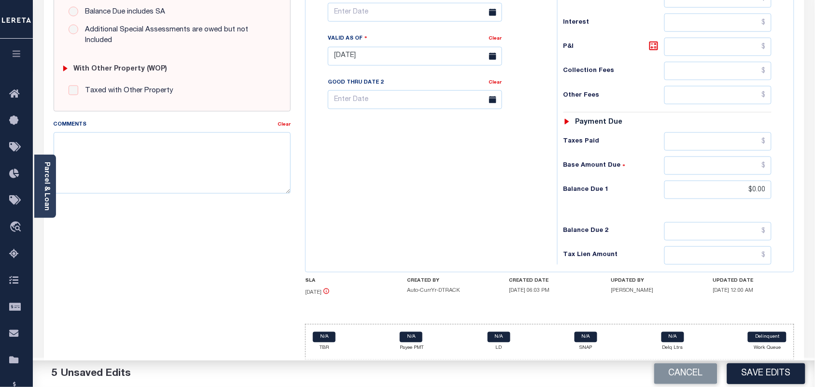
scroll to position [348, 0]
click at [771, 372] on button "Save Edits" at bounding box center [767, 373] width 78 height 21
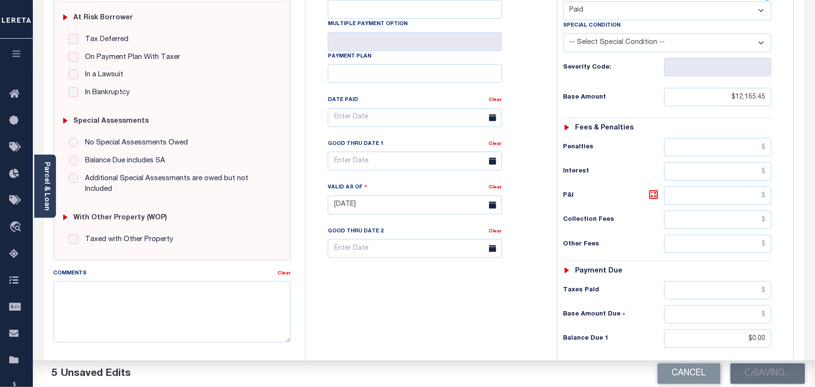
scroll to position [106, 0]
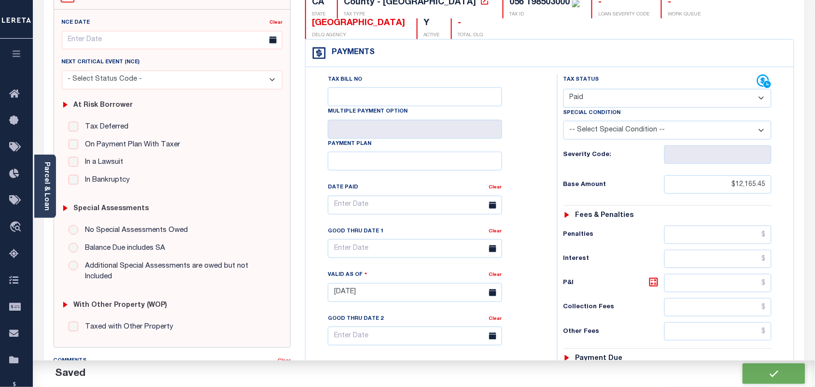
checkbox input "false"
type input "$12,165.45"
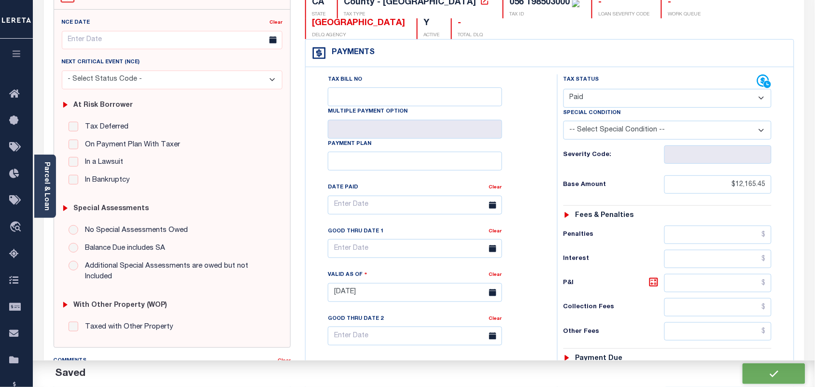
type input "$0"
